Goal: Task Accomplishment & Management: Manage account settings

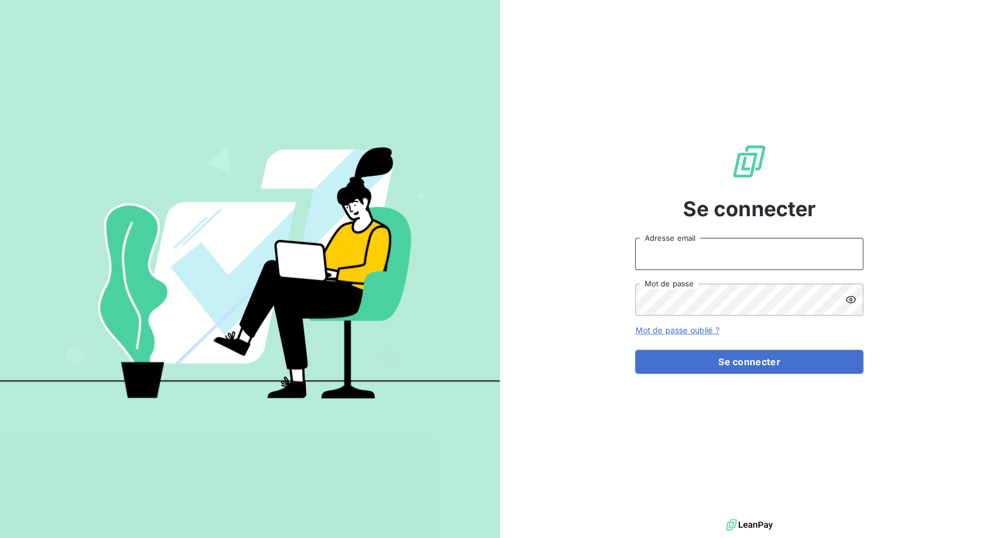
click at [665, 261] on input "Adresse email" at bounding box center [749, 254] width 228 height 32
drag, startPoint x: 677, startPoint y: 259, endPoint x: 712, endPoint y: 261, distance: 34.9
click at [712, 261] on input "admin@3dcelo" at bounding box center [749, 254] width 228 height 32
type input "admin@lacaveatitoune"
click at [635, 350] on button "Se connecter" at bounding box center [749, 362] width 228 height 24
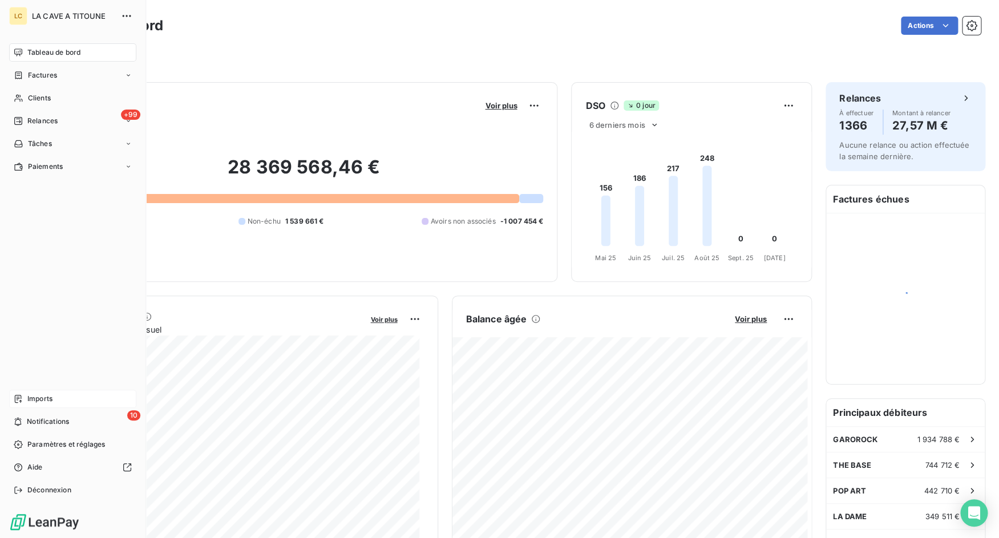
click at [43, 400] on span "Imports" at bounding box center [39, 399] width 25 height 10
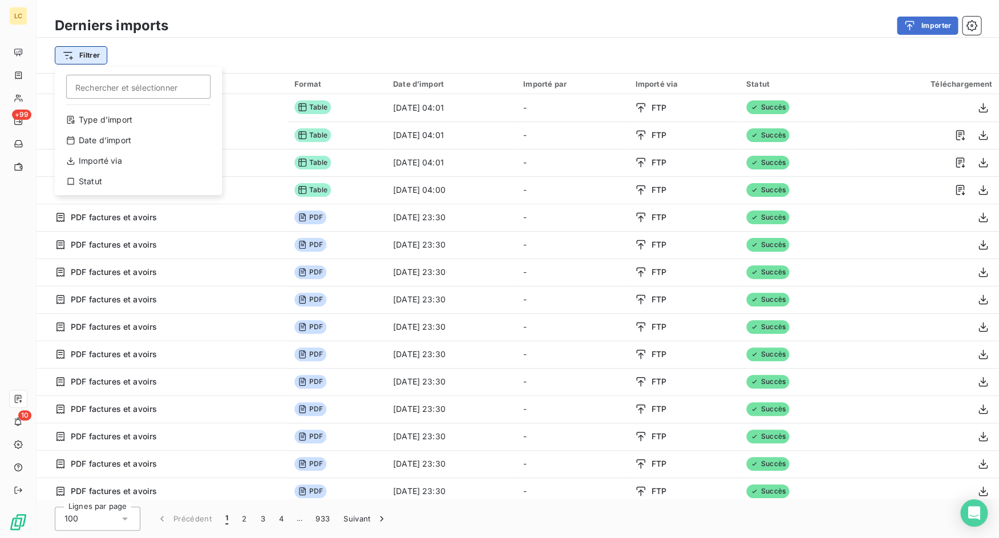
click at [101, 59] on html "LC +99 10 Derniers imports Importer Filtrer Rechercher et sélectionner Type d’i…" at bounding box center [499, 269] width 999 height 538
click at [140, 116] on div "Type d’import" at bounding box center [138, 120] width 158 height 18
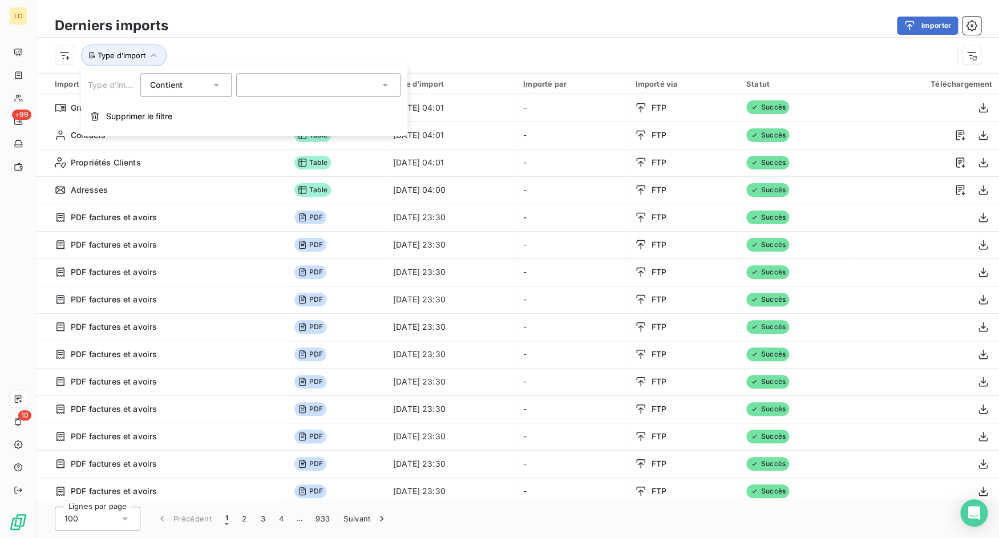
click at [280, 86] on div at bounding box center [318, 85] width 164 height 24
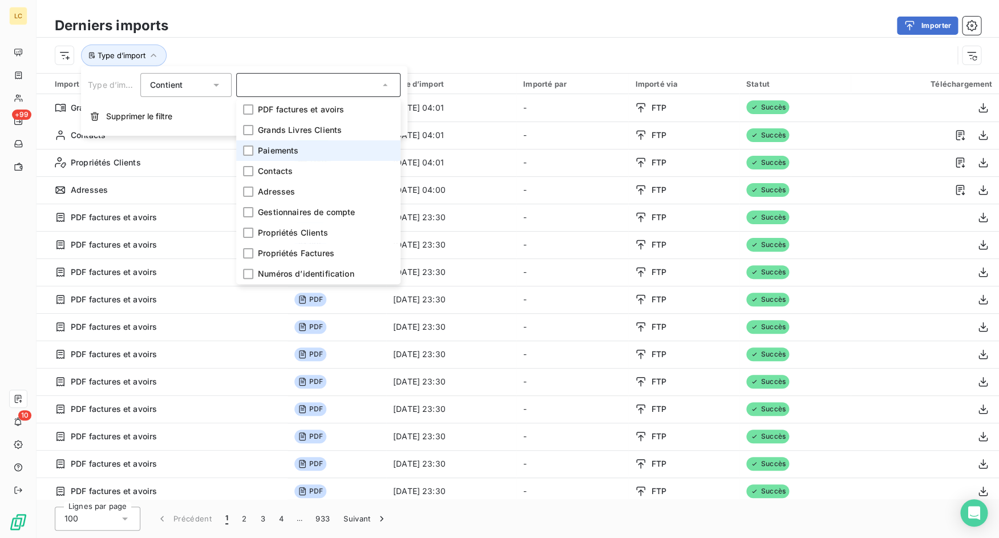
click at [293, 143] on li "Paiements" at bounding box center [318, 150] width 164 height 21
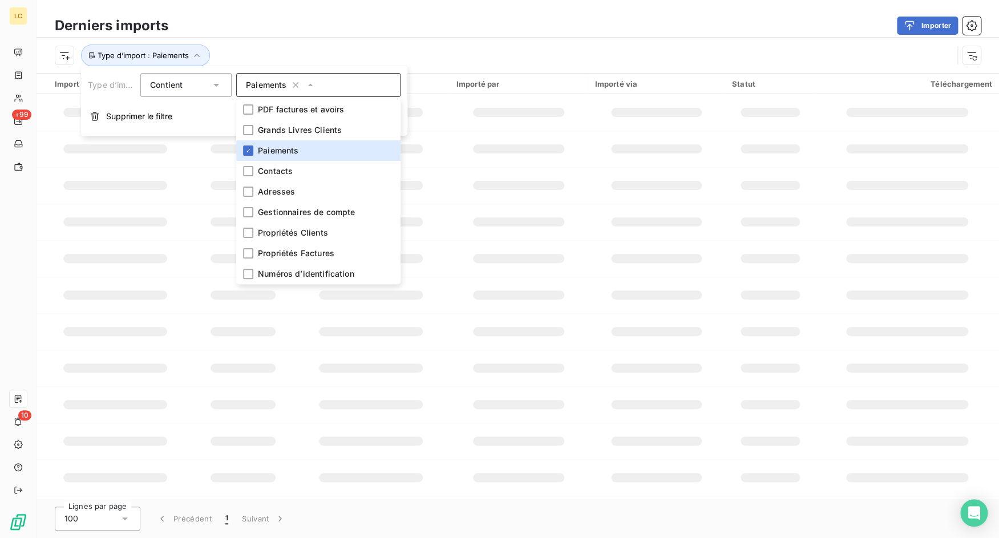
click at [467, 55] on div "Type d’import : Paiements" at bounding box center [504, 56] width 898 height 22
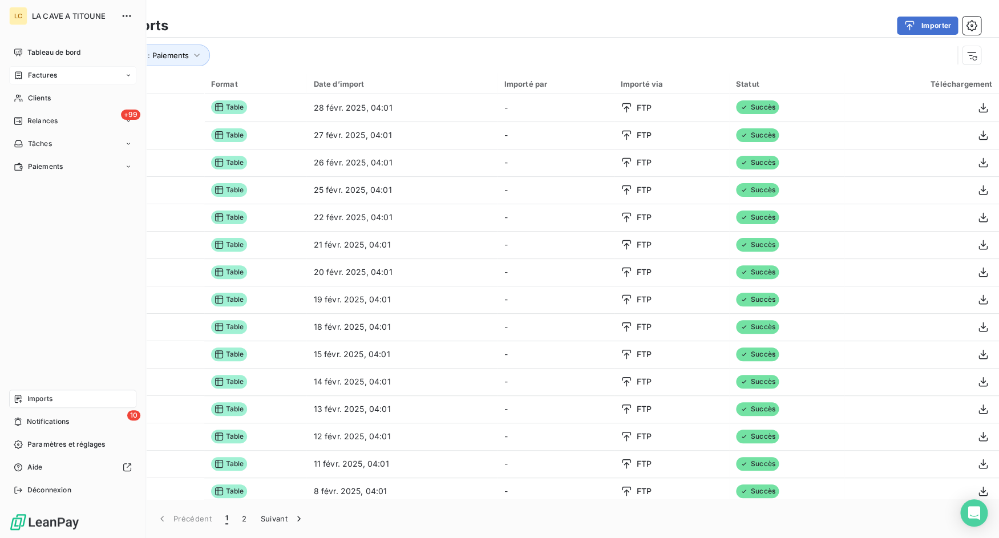
click at [20, 76] on icon at bounding box center [18, 74] width 7 height 7
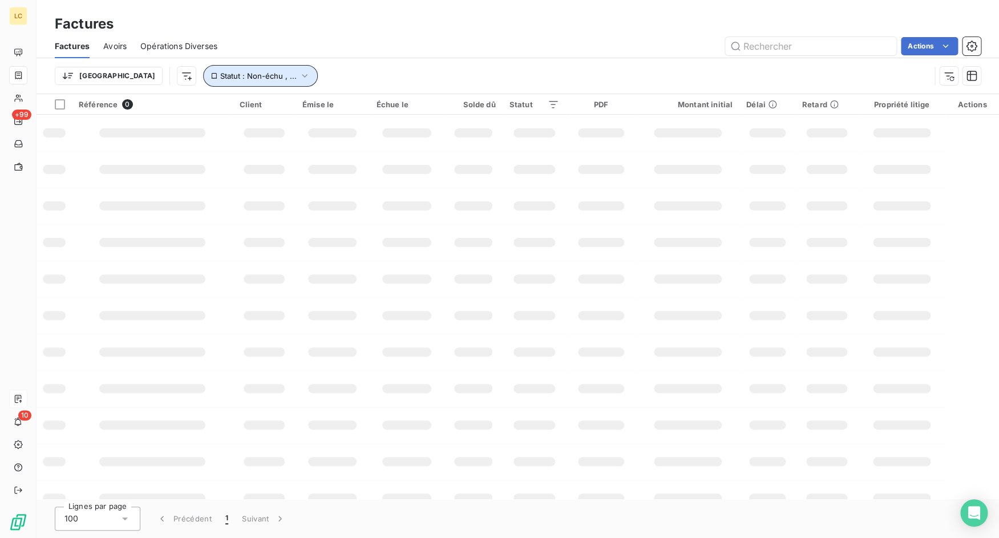
click at [231, 74] on span "Statut : Non-échu , ..." at bounding box center [258, 75] width 76 height 9
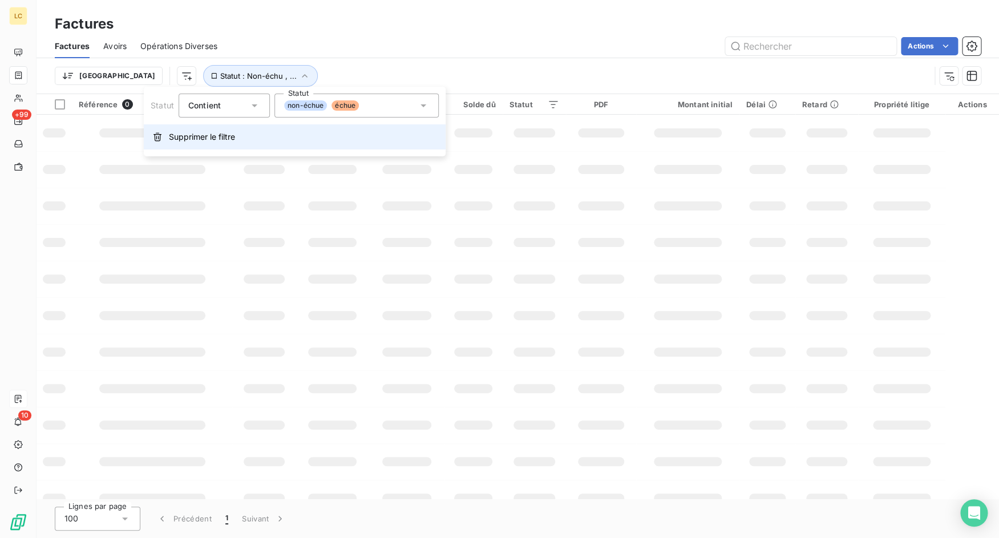
click at [208, 136] on span "Supprimer le filtre" at bounding box center [202, 136] width 66 height 11
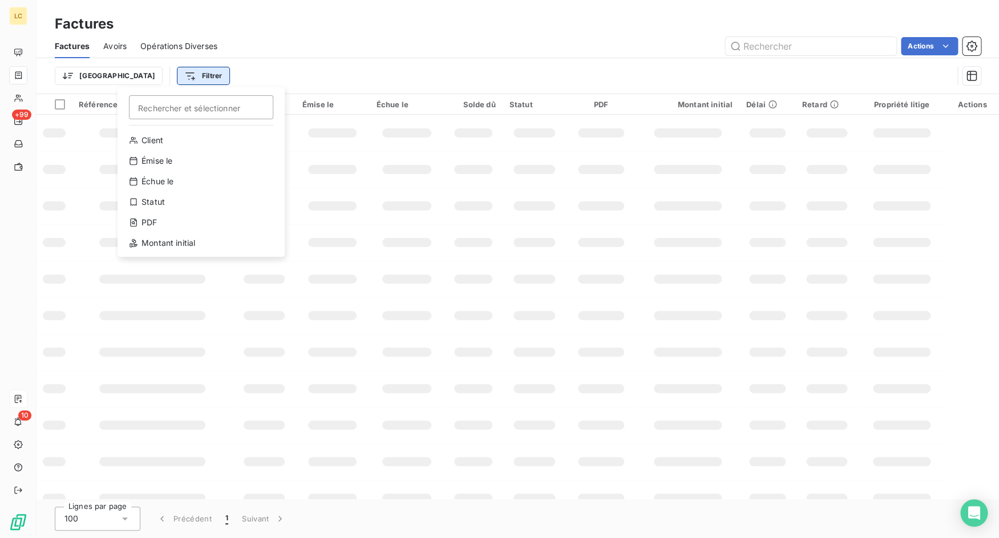
click at [132, 75] on html "LC +99 10 Factures Factures Avoirs Opérations Diverses Actions Trier Filtrer Re…" at bounding box center [499, 269] width 999 height 538
click at [175, 220] on div "PDF" at bounding box center [201, 222] width 158 height 18
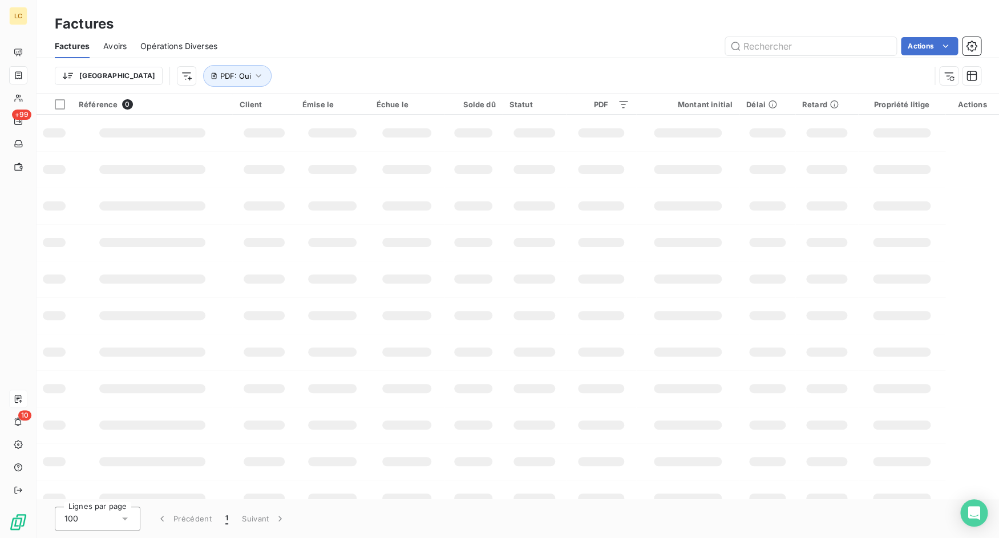
click at [340, 68] on div "Trier PDF : Oui" at bounding box center [493, 76] width 876 height 22
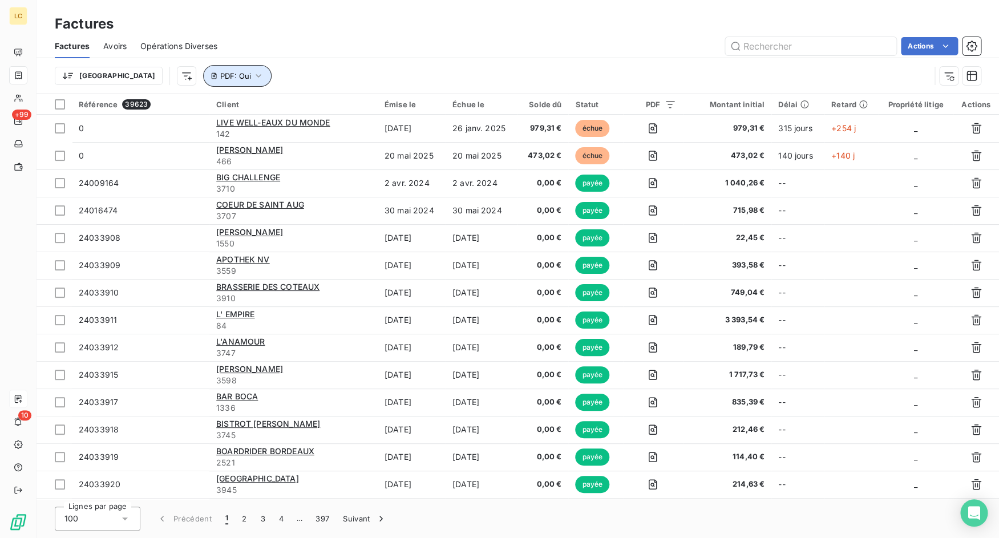
click at [253, 79] on icon "button" at bounding box center [258, 75] width 11 height 11
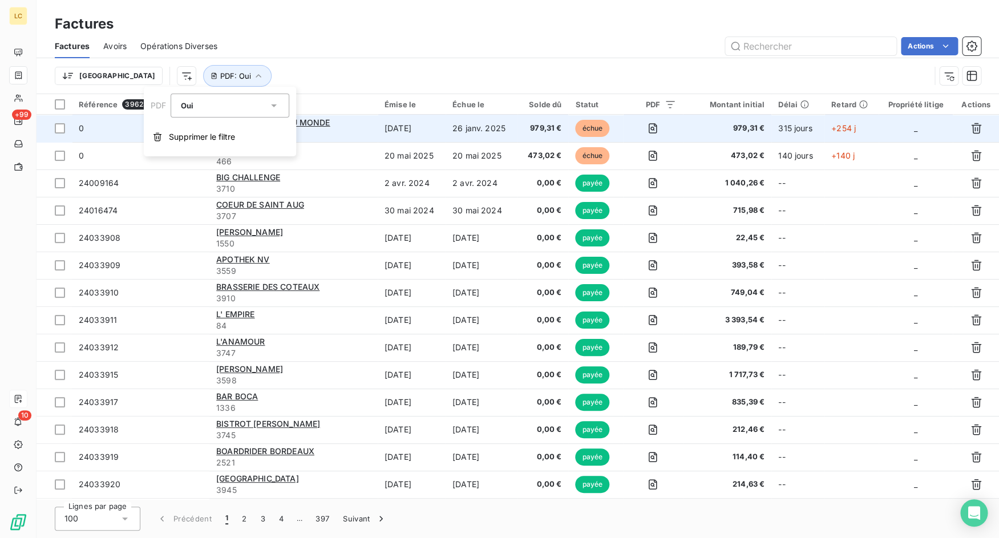
click at [215, 133] on span "Supprimer le filtre" at bounding box center [202, 136] width 66 height 11
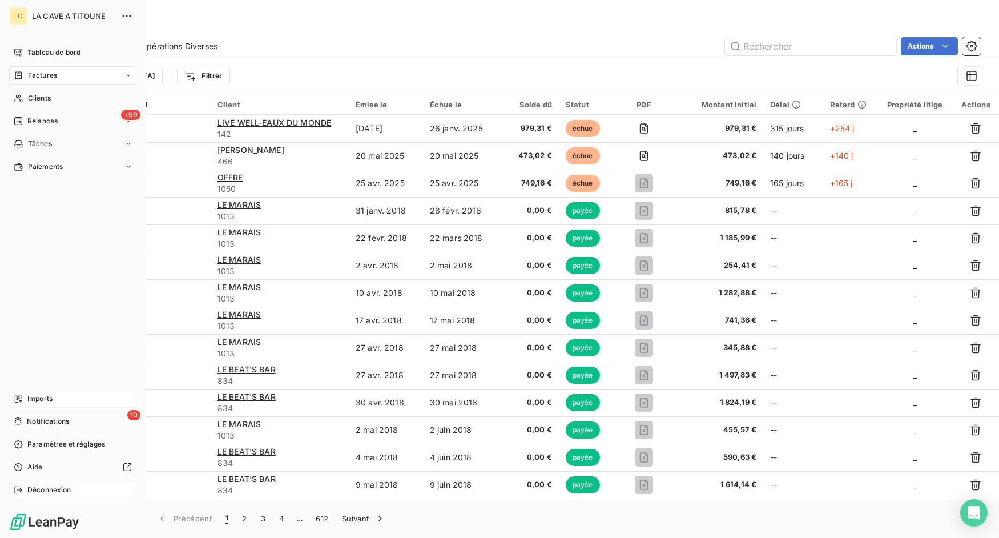
click at [32, 492] on span "Déconnexion" at bounding box center [49, 490] width 44 height 10
